Goal: Complete application form: Complete application form

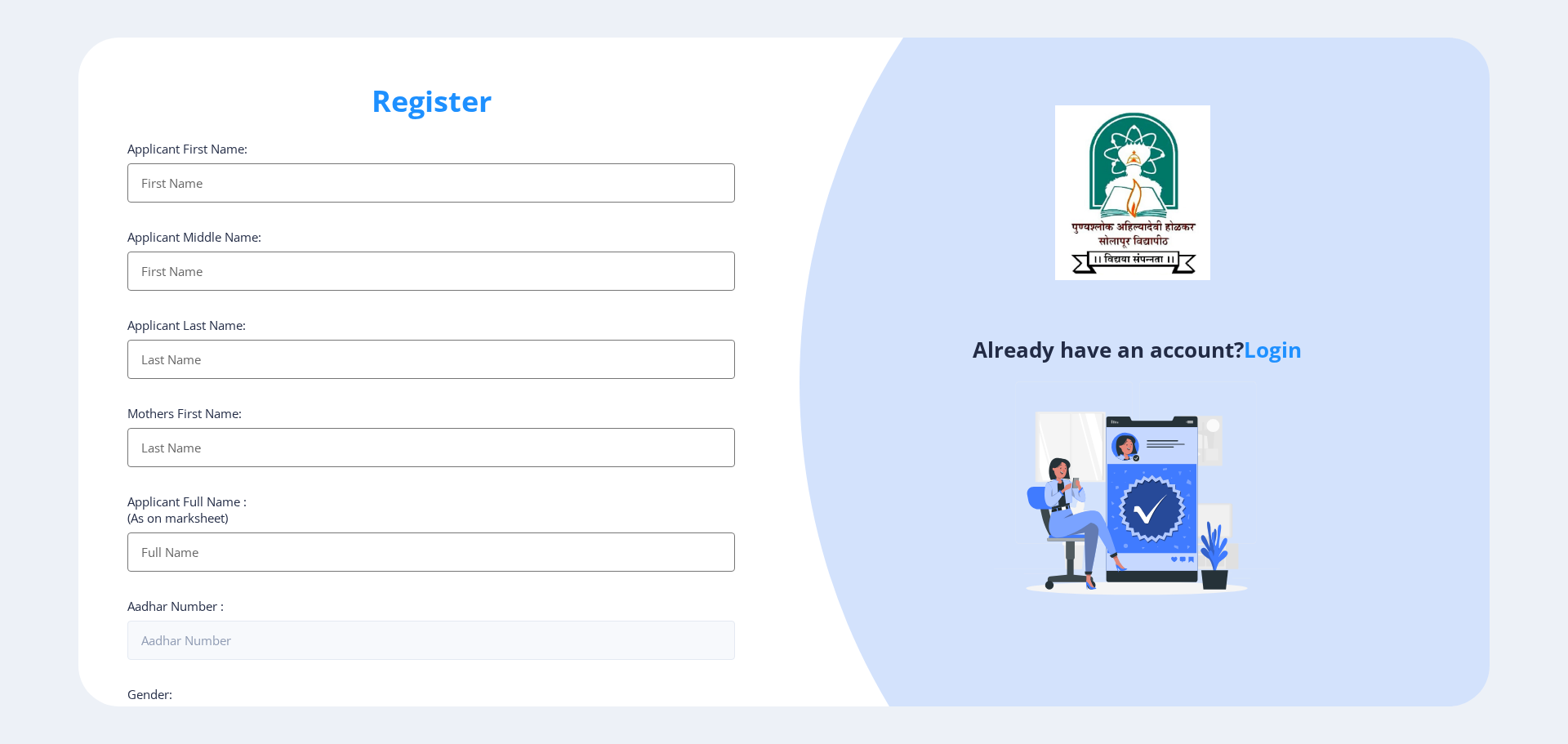
select select
click at [1280, 346] on link "Login" at bounding box center [1273, 350] width 58 height 30
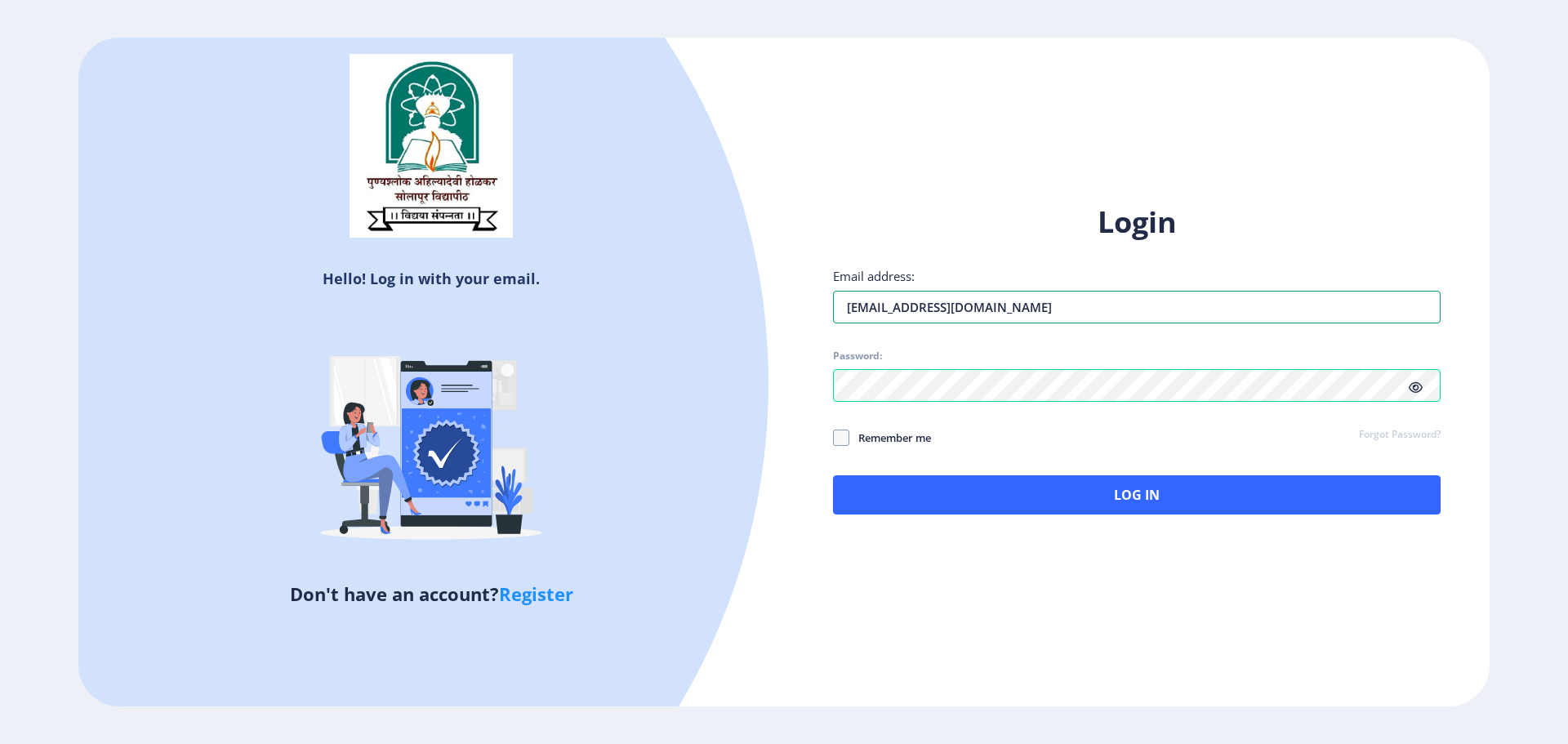
drag, startPoint x: 1091, startPoint y: 302, endPoint x: 819, endPoint y: 306, distance: 272.0
click at [819, 306] on div "Login Email address: [EMAIL_ADDRESS][DOMAIN_NAME] Password: Remember me Forgot …" at bounding box center [1136, 372] width 705 height 387
type input "[EMAIL_ADDRESS][DOMAIN_NAME]"
click at [779, 400] on div "Hello! Log in with your email. Don't have an account? Register Login Email addr…" at bounding box center [784, 372] width 1412 height 670
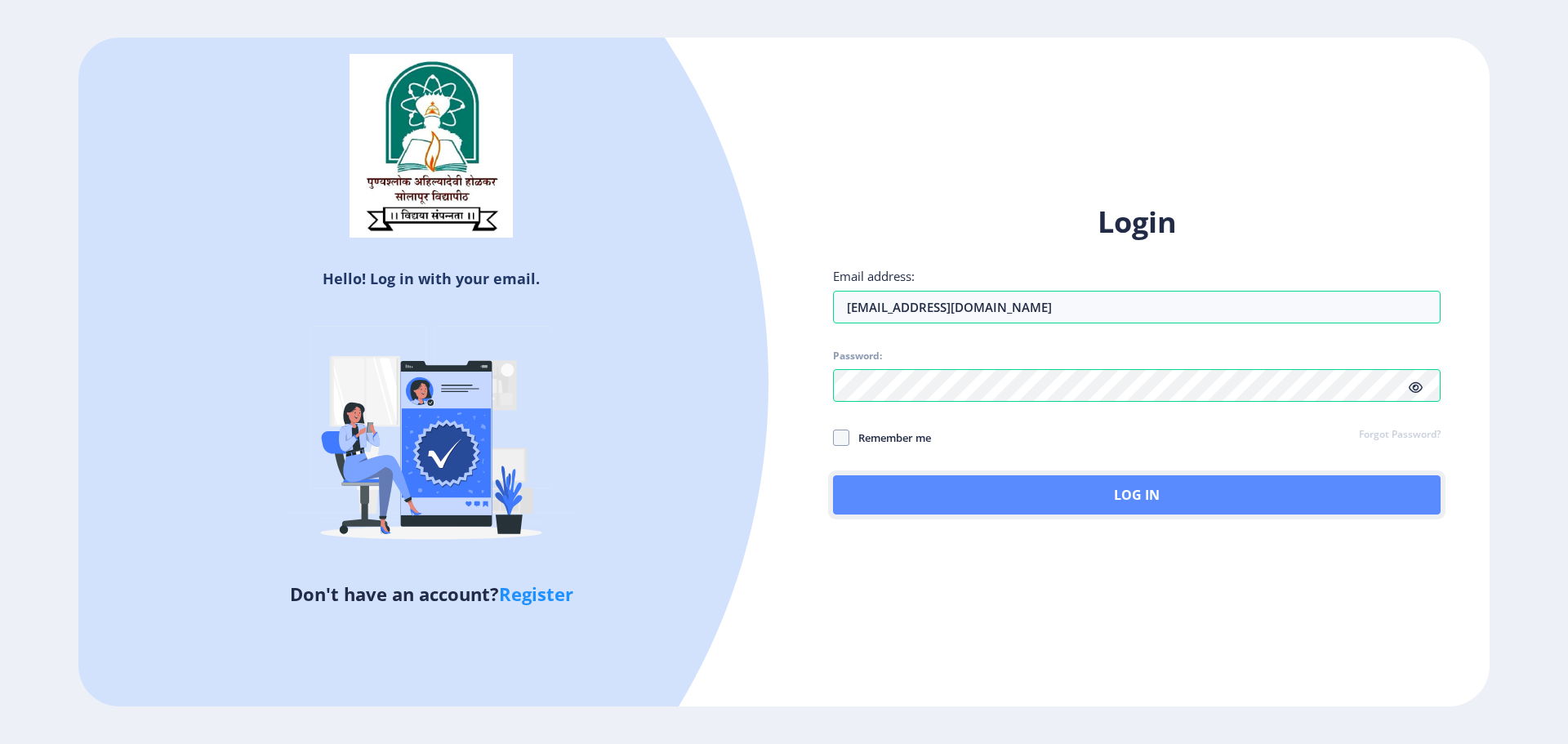
click at [1233, 484] on button "Log In" at bounding box center [1136, 495] width 607 height 39
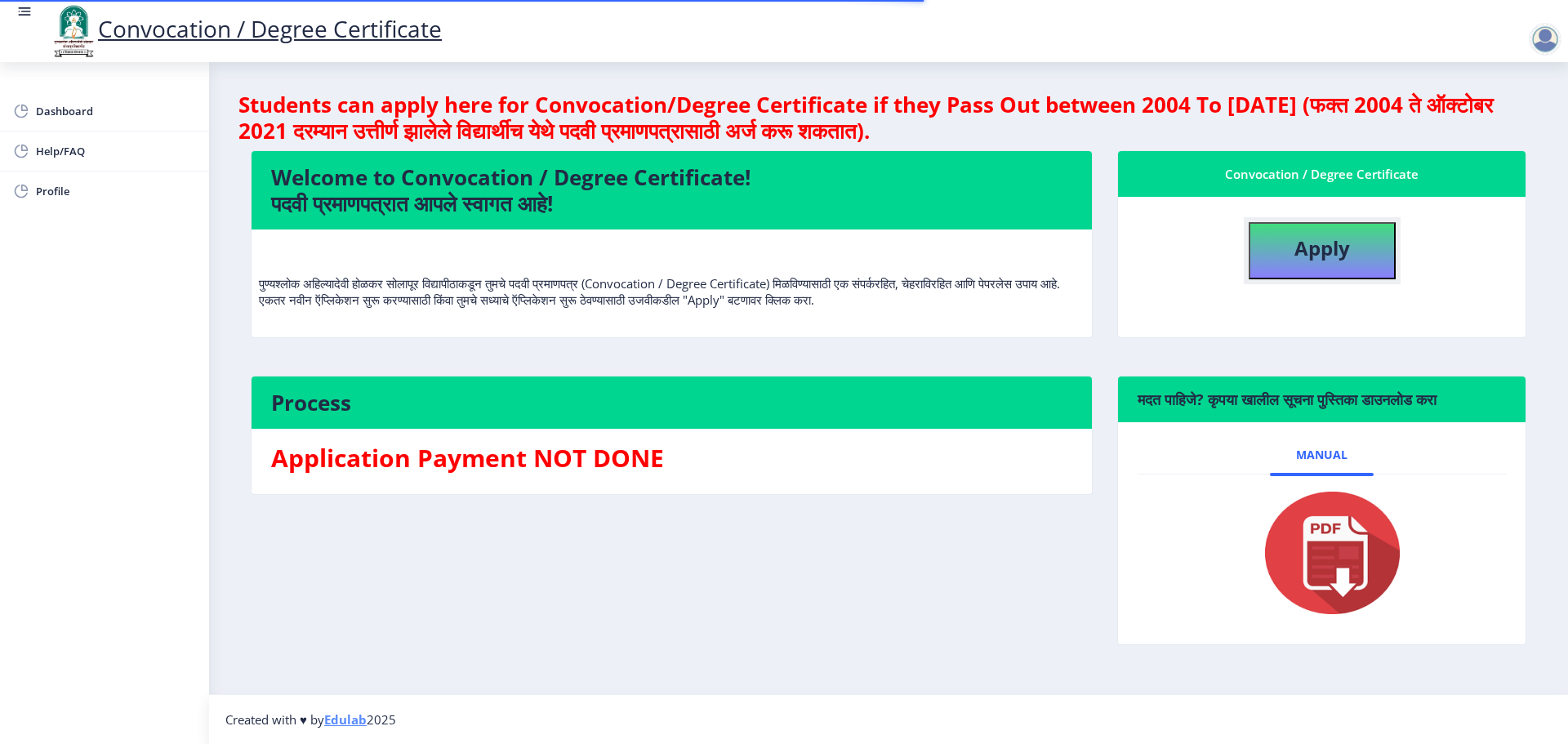
click at [1331, 248] on b "Apply" at bounding box center [1322, 247] width 56 height 27
select select
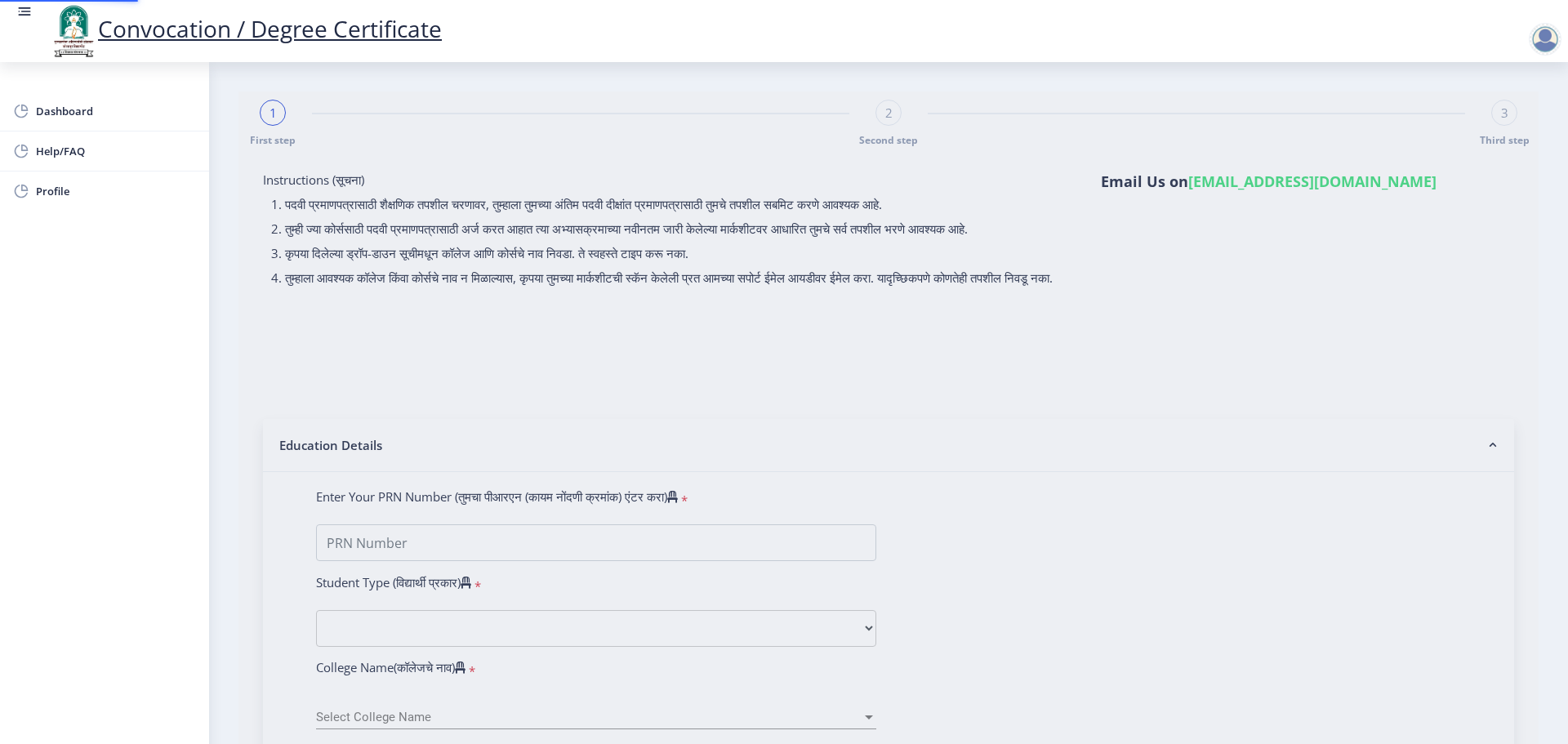
type input "[PERSON_NAME]"
type input "Shobha"
type input "2020032500088032"
select select "Regular"
select select "2013"
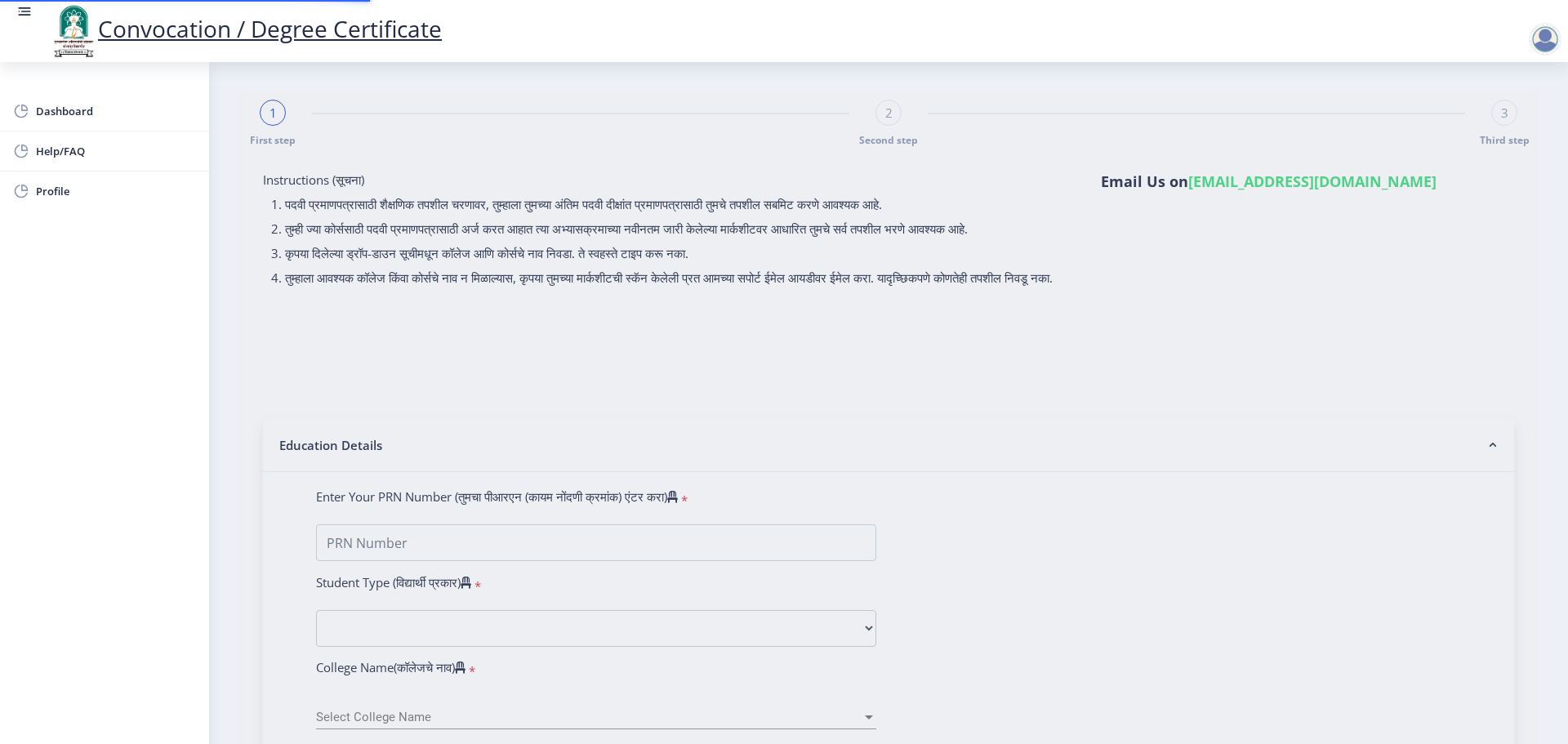
select select "March"
select select "Grade O"
type input "12356"
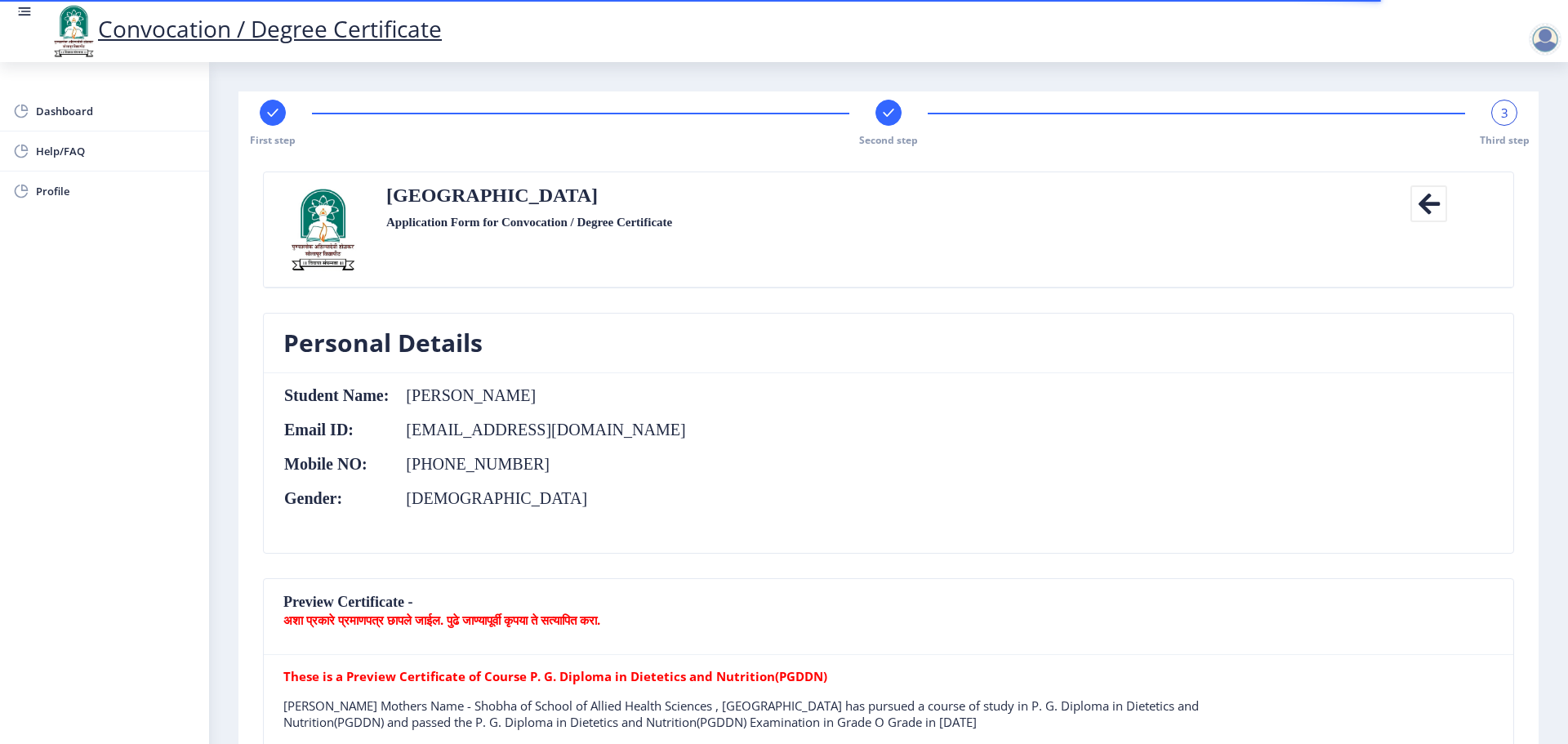
click at [264, 101] on div "First step" at bounding box center [273, 123] width 26 height 47
select select "Regular"
select select "2013"
select select "March"
select select "Grade O"
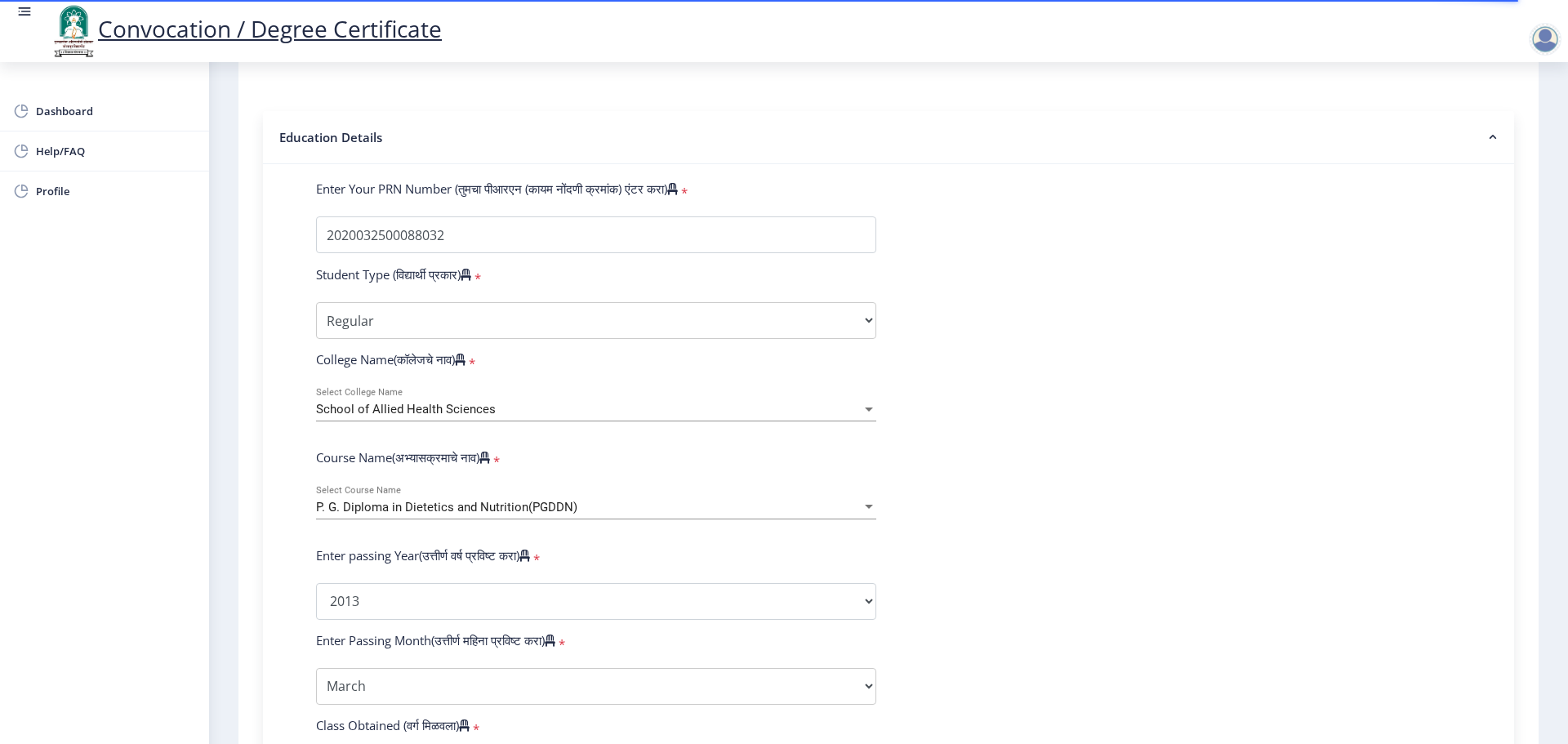
scroll to position [327, 0]
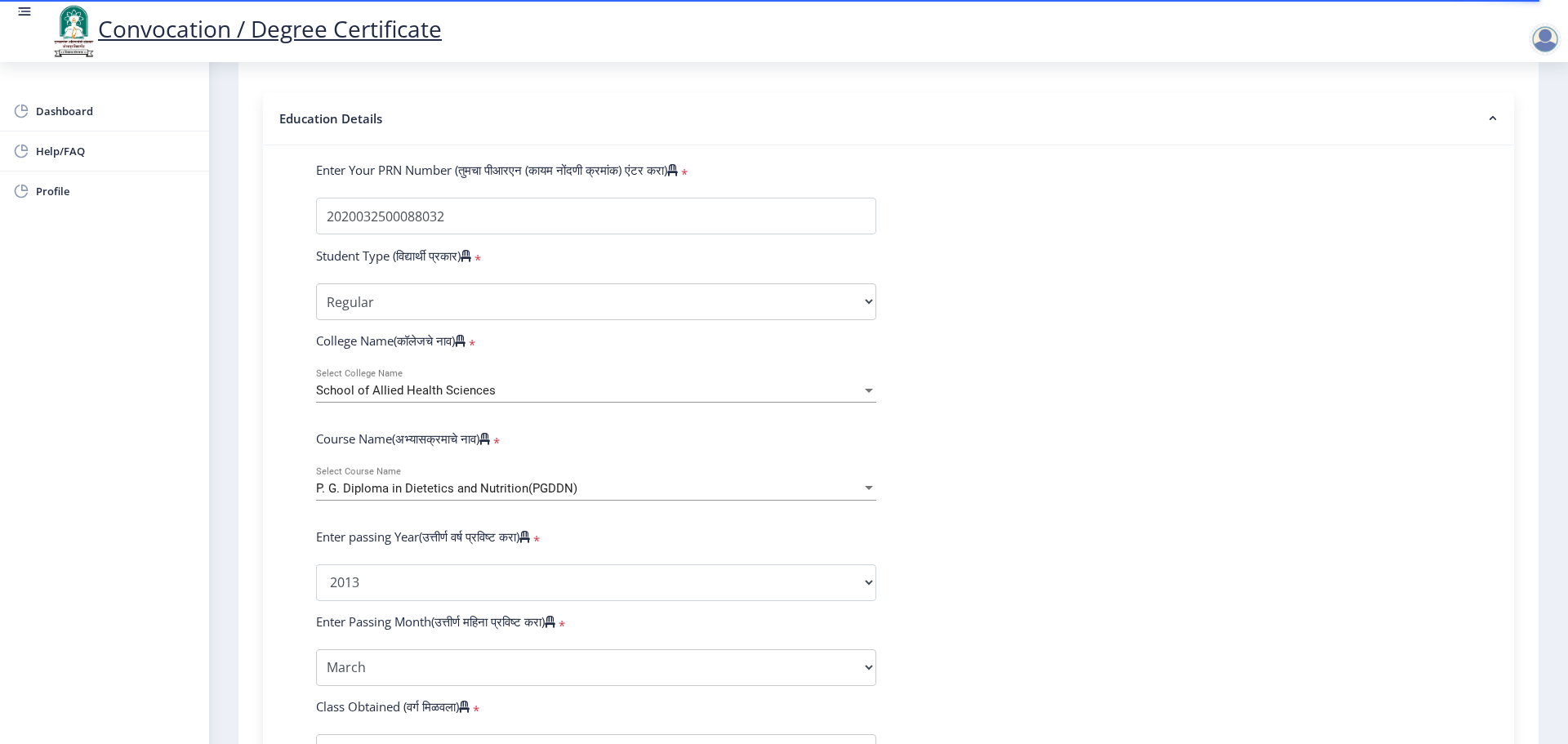
click at [626, 398] on div "School of Allied Health Sciences" at bounding box center [589, 391] width 545 height 14
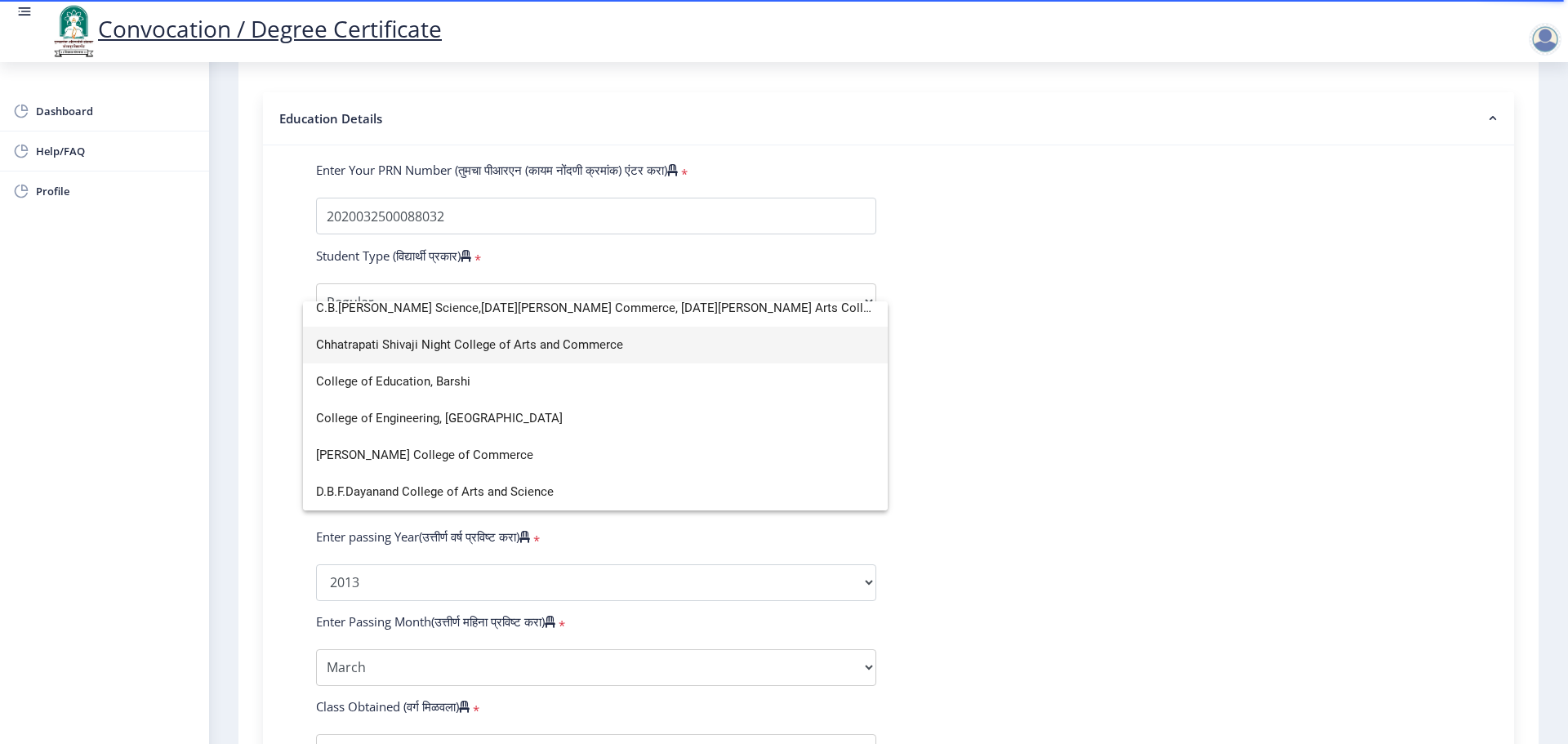
scroll to position [899, 0]
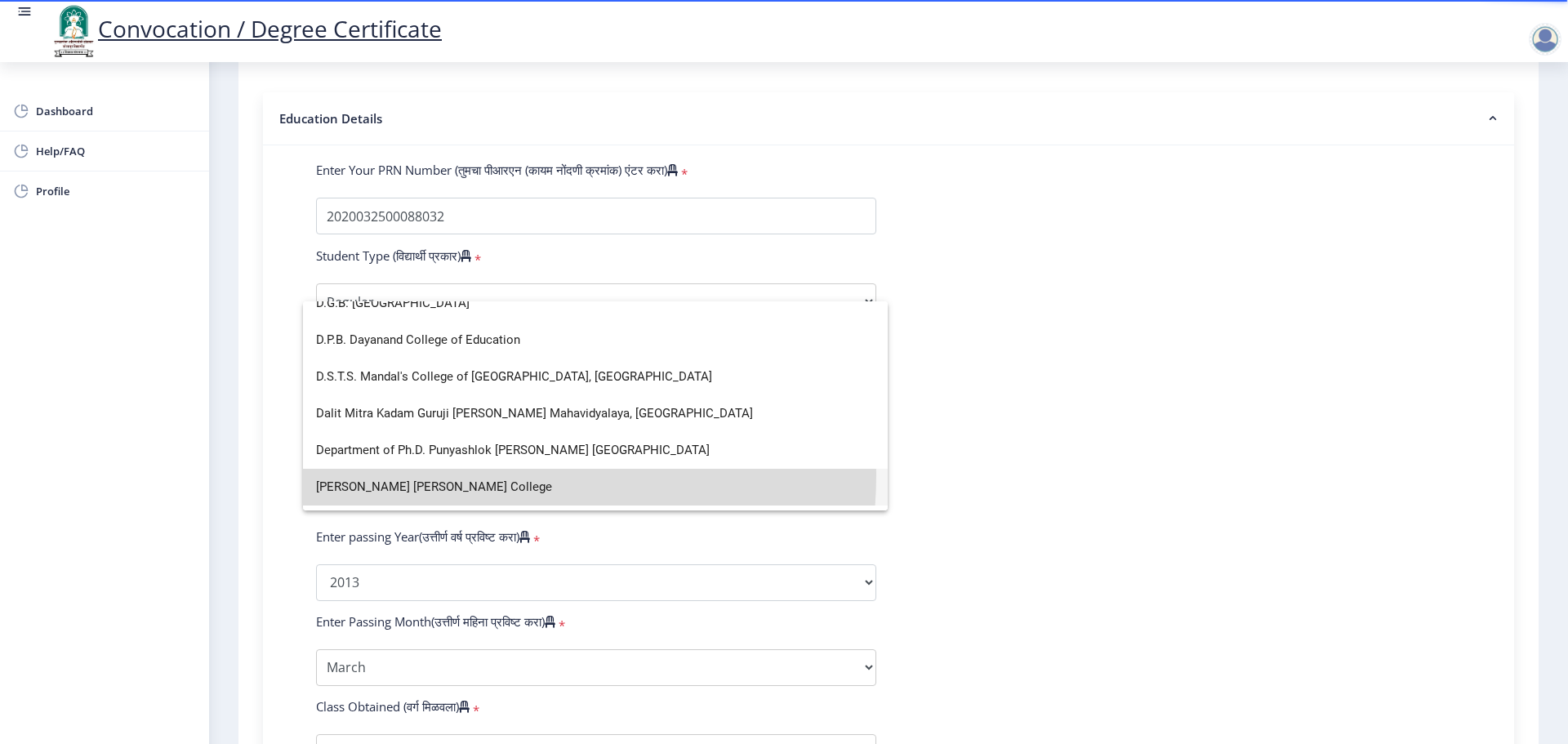
click at [489, 476] on span "[PERSON_NAME] [PERSON_NAME] College" at bounding box center [595, 487] width 559 height 37
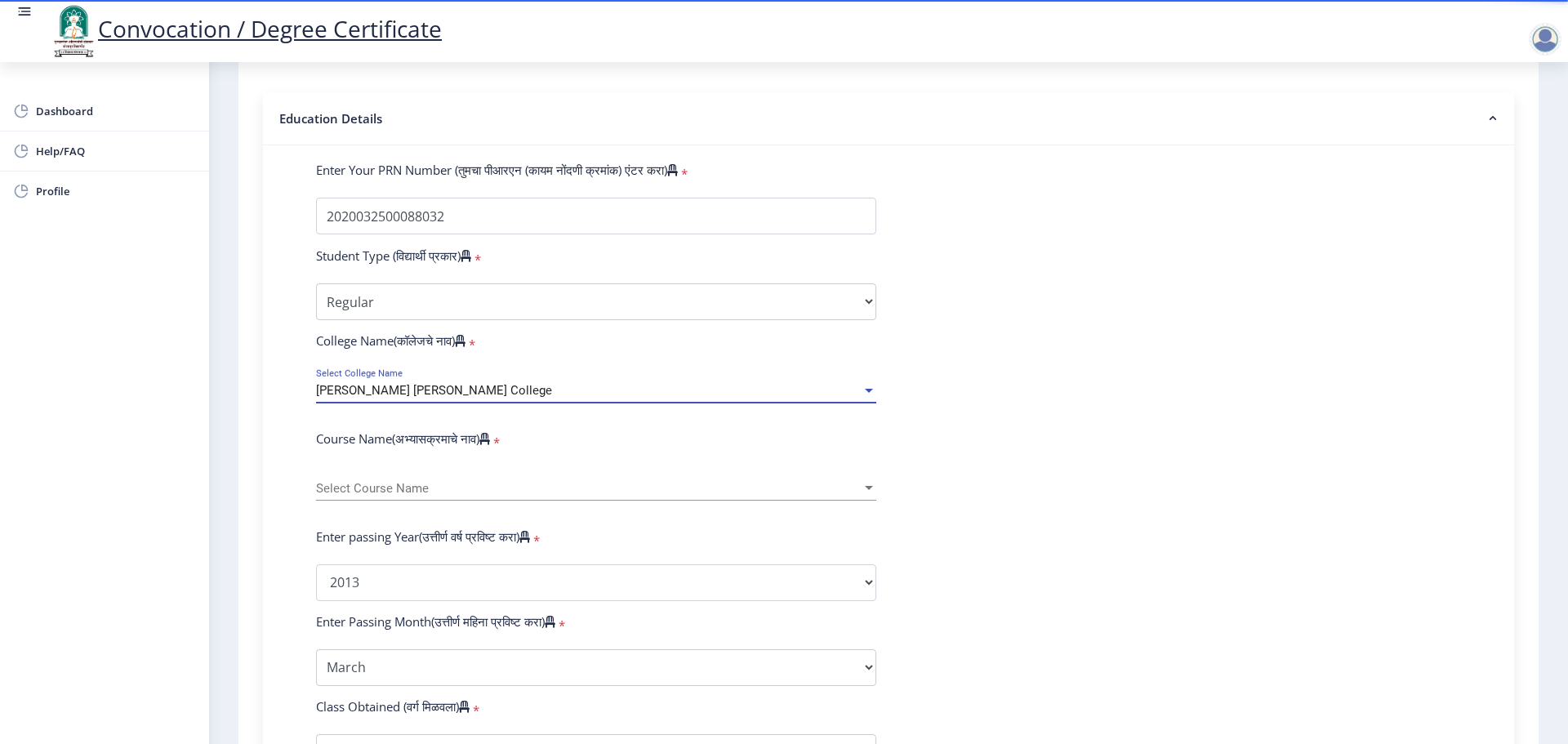
click at [687, 496] on span "Select Course Name" at bounding box center [589, 489] width 545 height 14
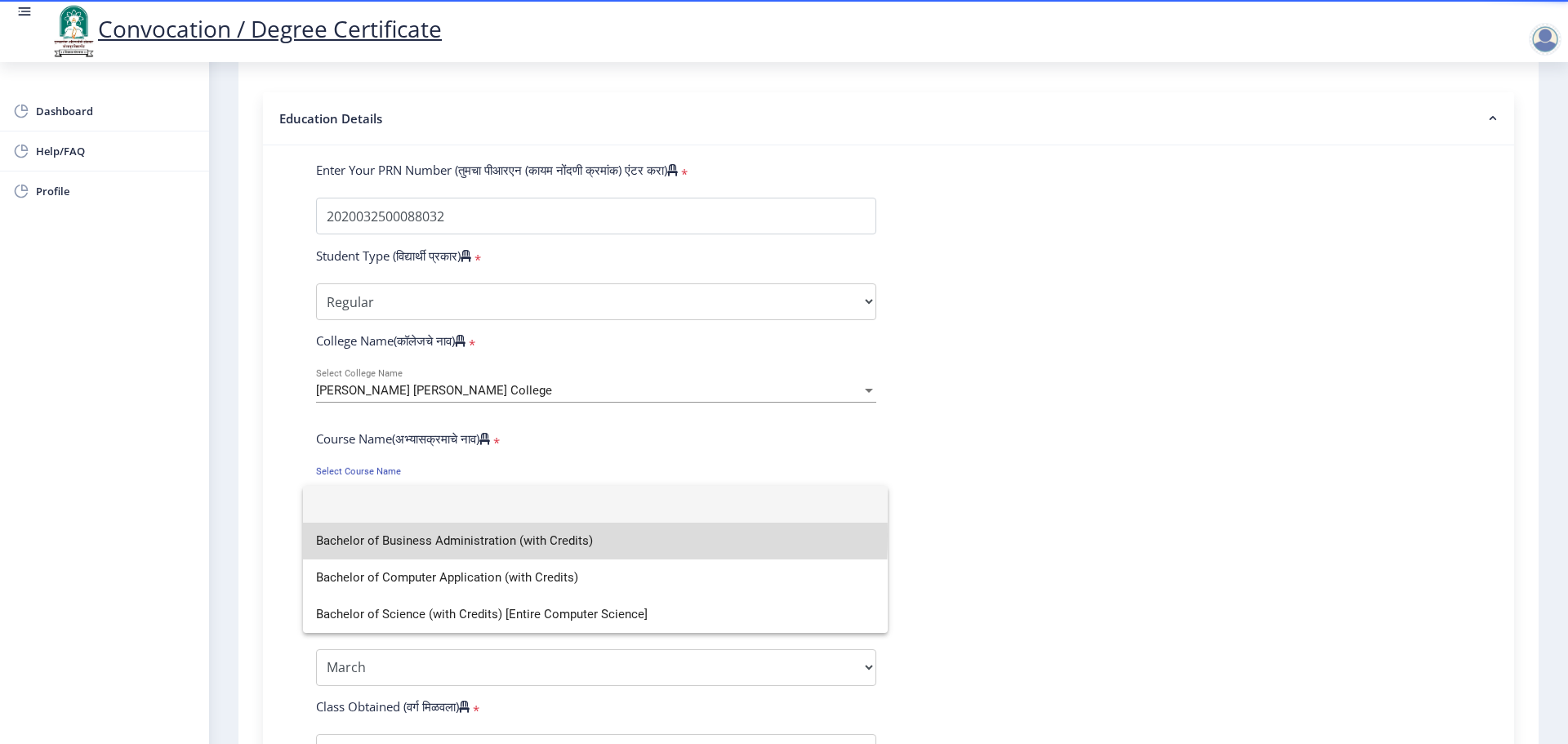
click at [415, 536] on span "Bachelor of Business Administration (with Credits)" at bounding box center [595, 541] width 559 height 37
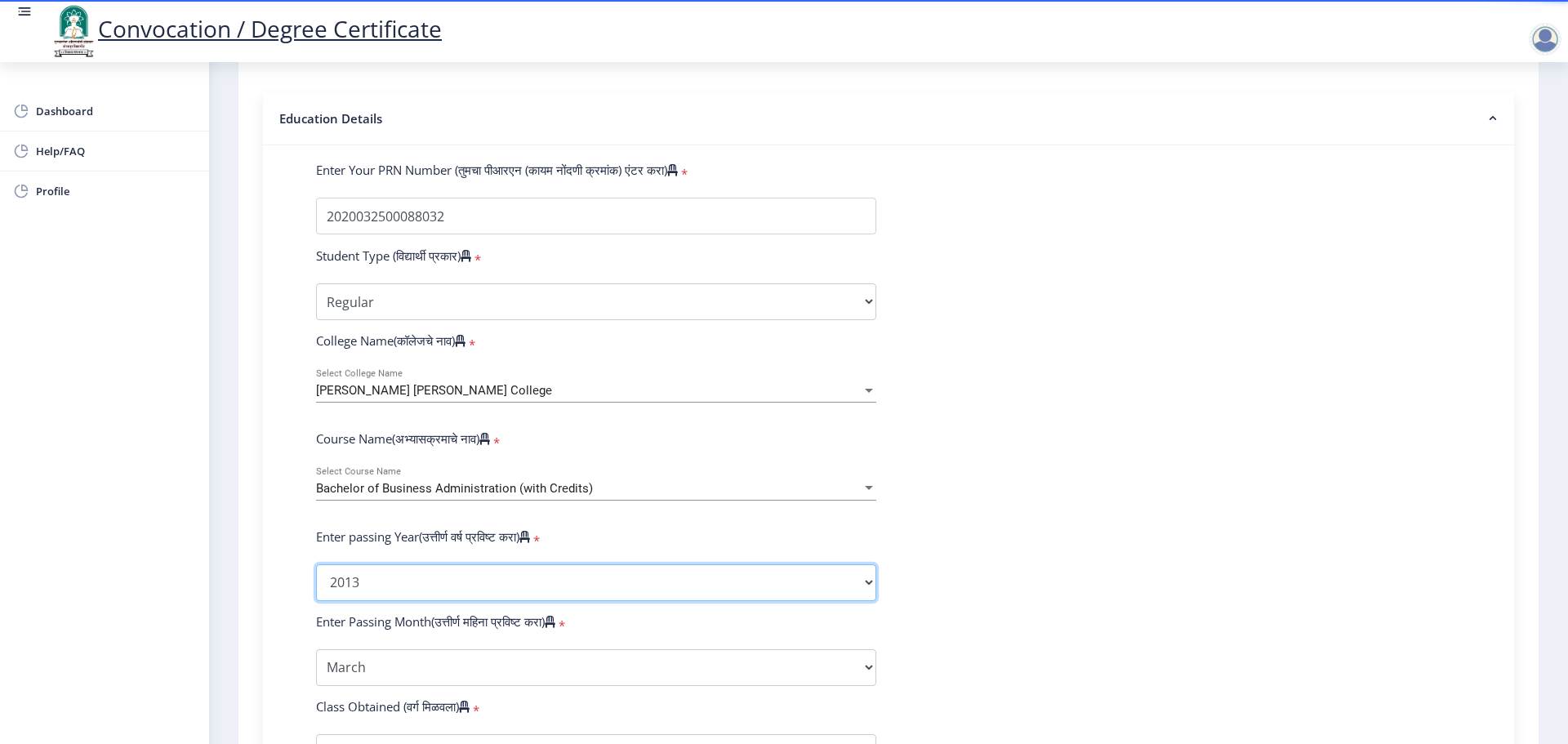
click at [524, 601] on select "2025 2024 2023 2022 2021 2020 2019 2018 2017 2016 2015 2014 2013 2012 2011 2010…" at bounding box center [596, 583] width 560 height 37
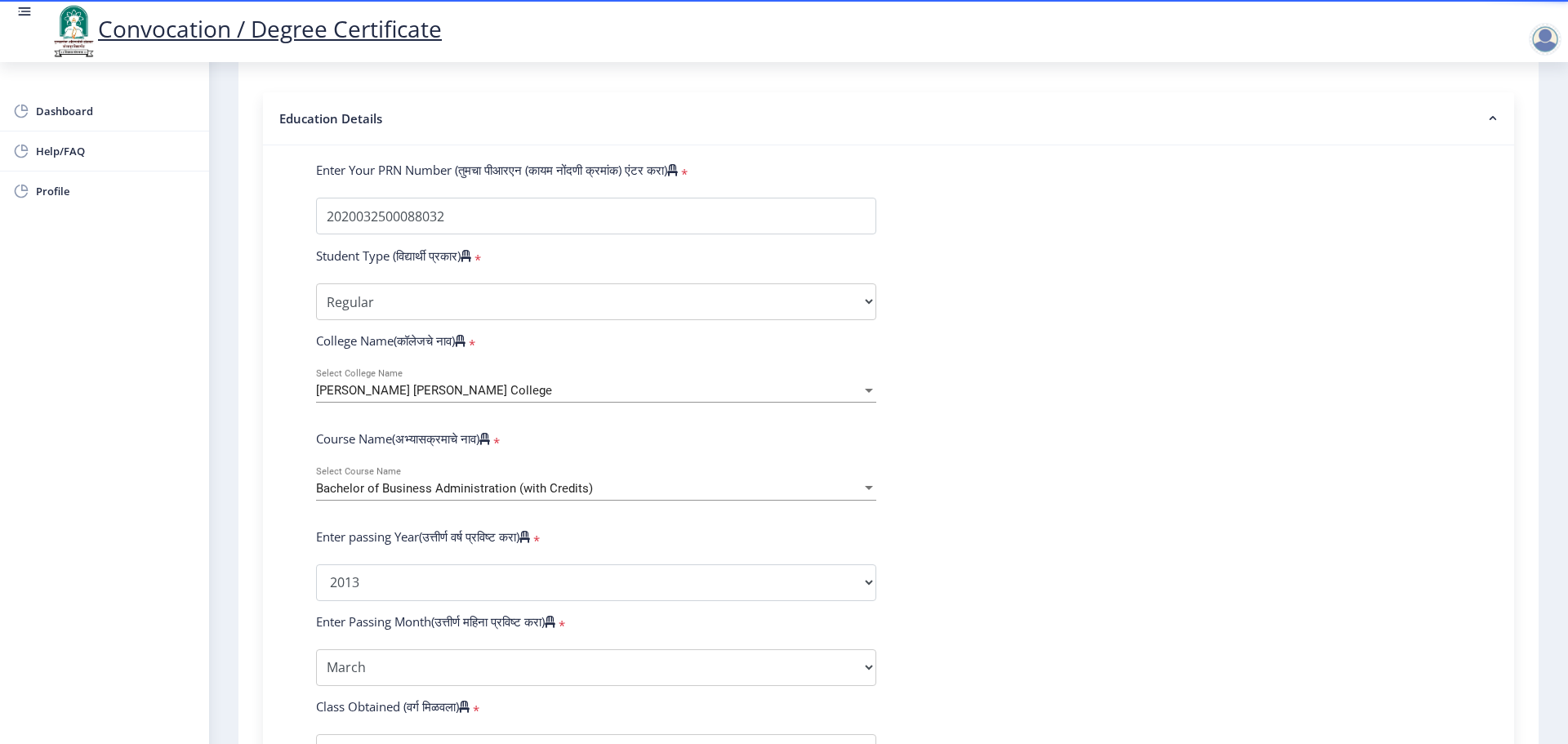
click at [1135, 478] on form "Enter Your PRN Number (तुमचा पीआरएन (कायम नोंदणी क्रमांक) एंटर करा) * Student T…" at bounding box center [889, 595] width 1169 height 866
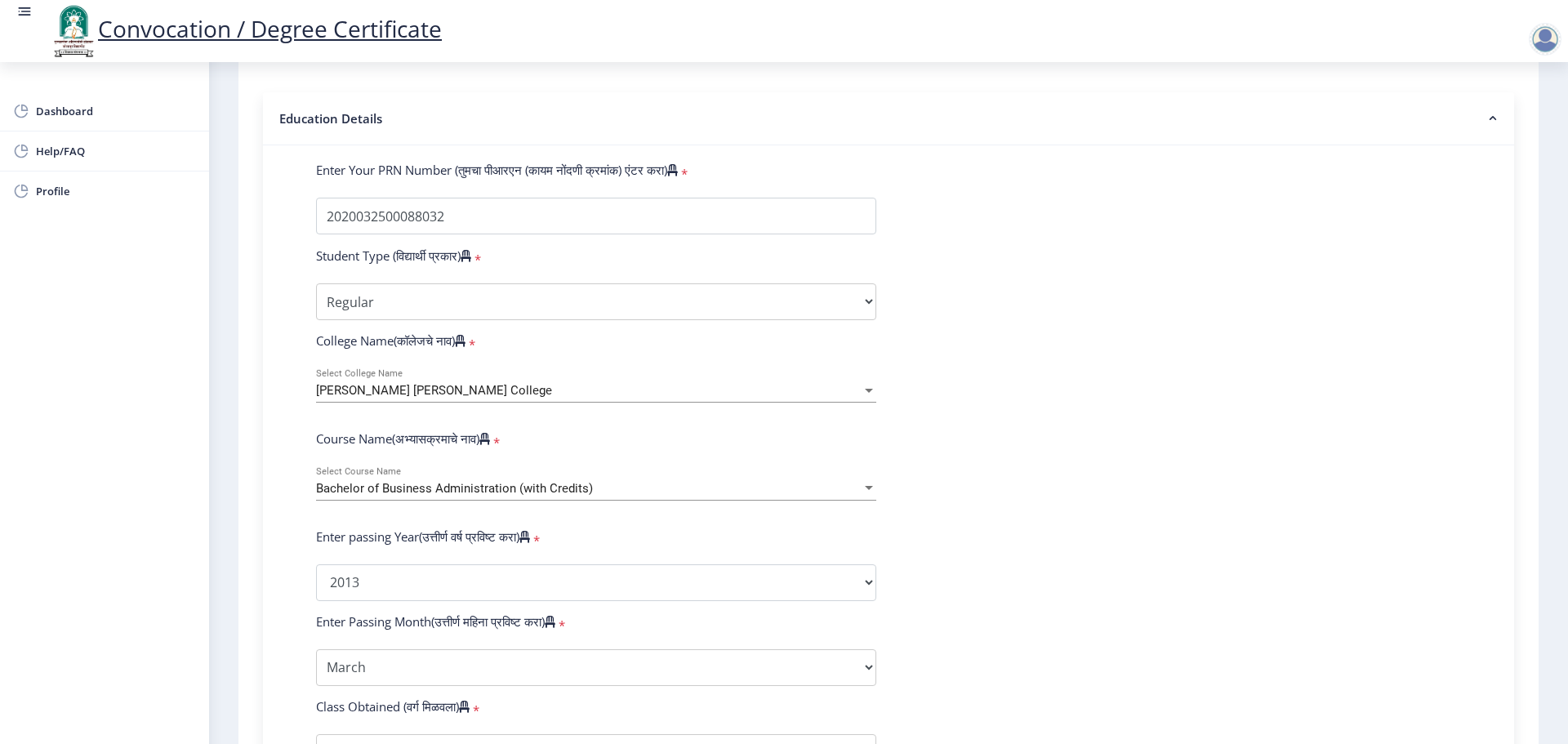
click at [1550, 36] on div at bounding box center [1545, 38] width 32 height 32
click at [1512, 130] on span "Log out" at bounding box center [1503, 128] width 105 height 19
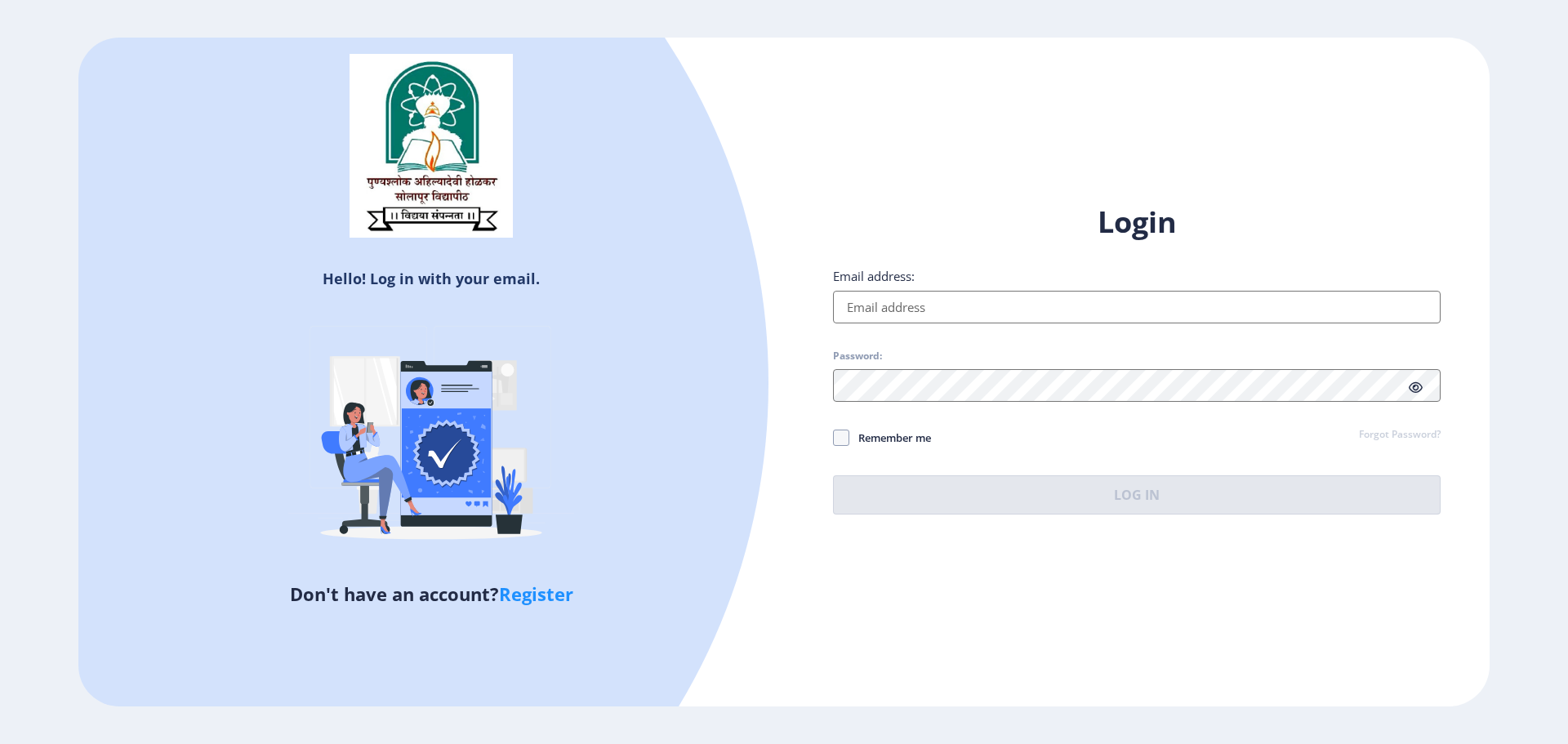
type input "[EMAIL_ADDRESS][DOMAIN_NAME]"
